Goal: Find specific page/section: Find specific page/section

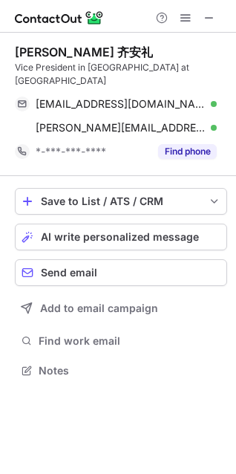
scroll to position [347, 236]
click at [213, 15] on span at bounding box center [210, 18] width 12 height 12
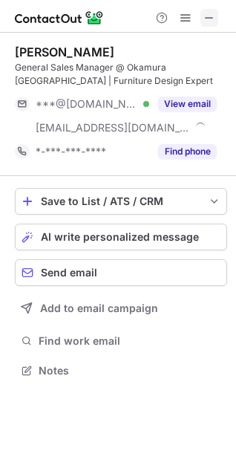
scroll to position [360, 236]
click at [218, 18] on button at bounding box center [210, 18] width 18 height 18
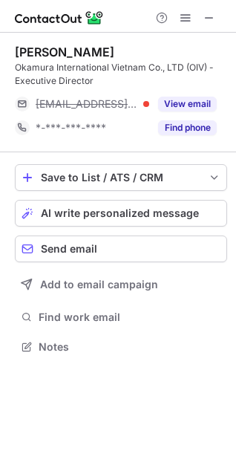
scroll to position [336, 236]
click at [207, 17] on span at bounding box center [210, 18] width 12 height 12
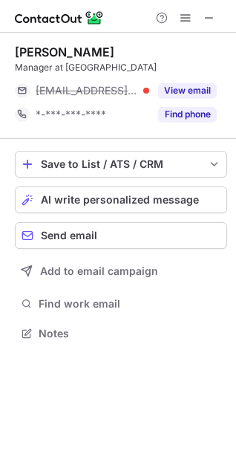
scroll to position [323, 236]
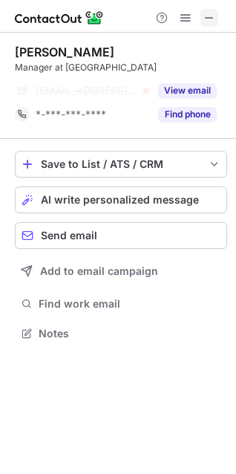
click at [208, 13] on span at bounding box center [210, 18] width 12 height 12
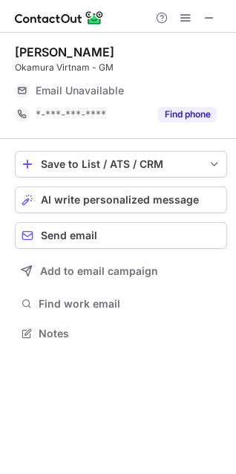
scroll to position [323, 236]
click at [213, 13] on span at bounding box center [210, 18] width 12 height 12
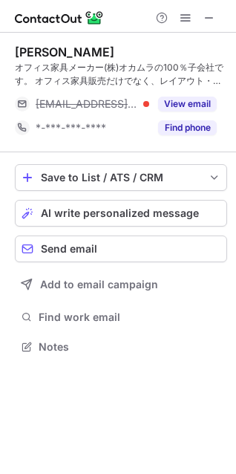
scroll to position [336, 236]
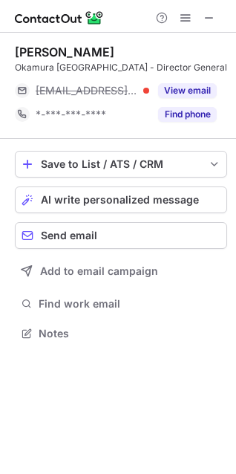
scroll to position [323, 236]
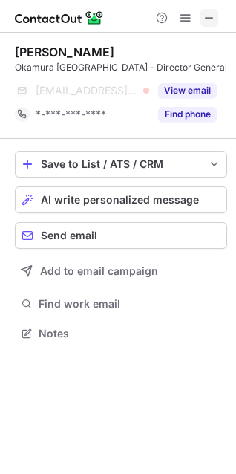
click at [212, 18] on span at bounding box center [210, 18] width 12 height 12
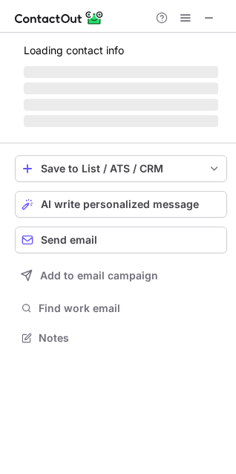
scroll to position [7, 7]
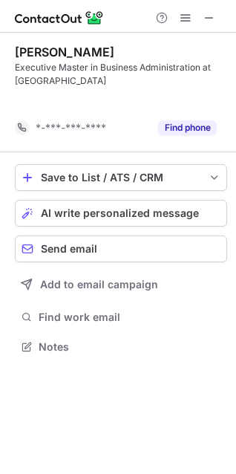
scroll to position [312, 236]
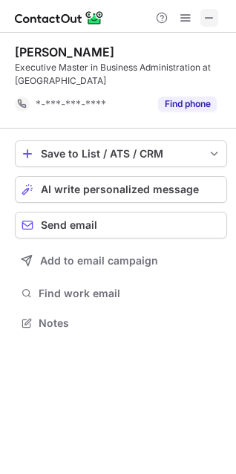
click at [201, 13] on button at bounding box center [210, 18] width 18 height 18
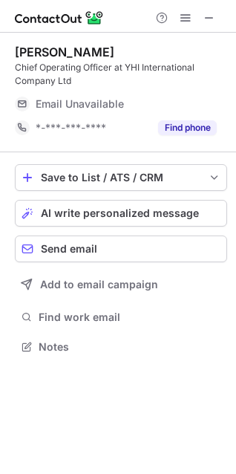
scroll to position [336, 236]
click at [215, 16] on span at bounding box center [210, 18] width 12 height 12
